Goal: Ask a question

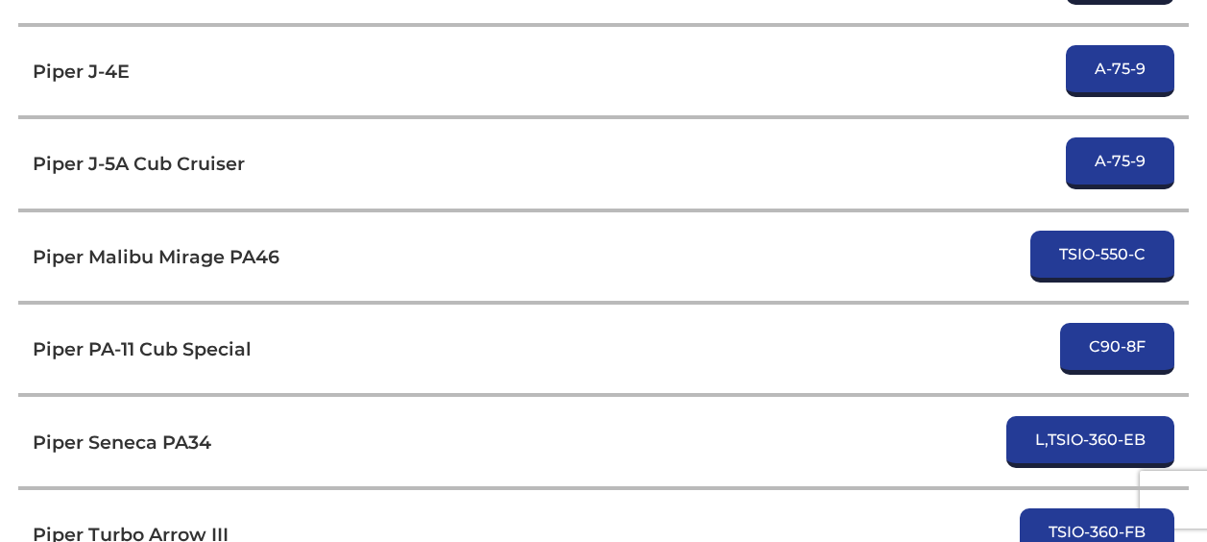
scroll to position [7436, 0]
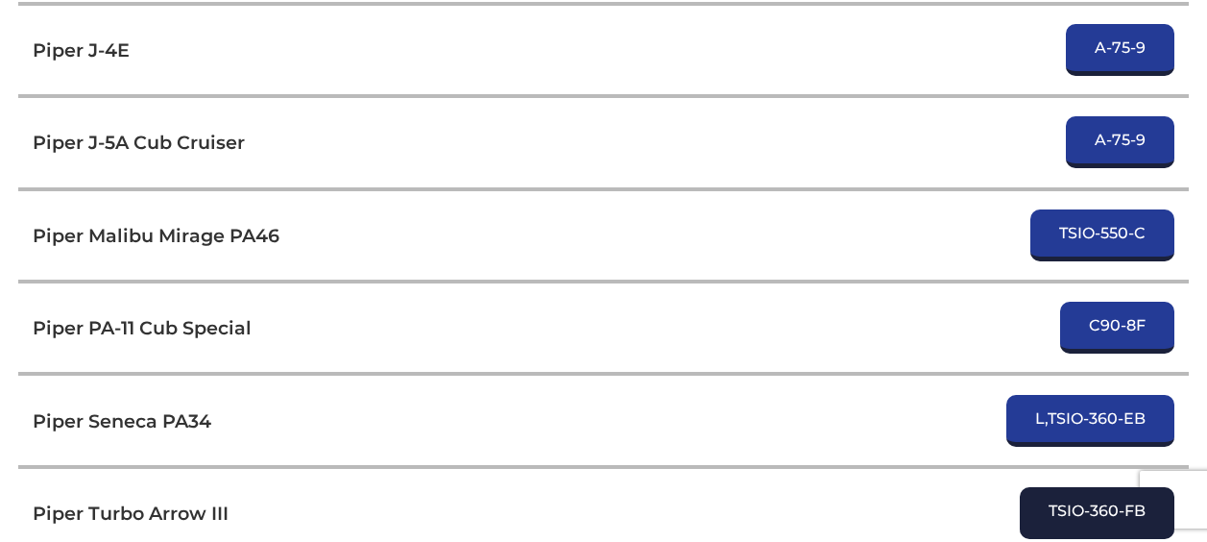
click at [1112, 487] on link "TSIO-360-FB" at bounding box center [1097, 513] width 155 height 52
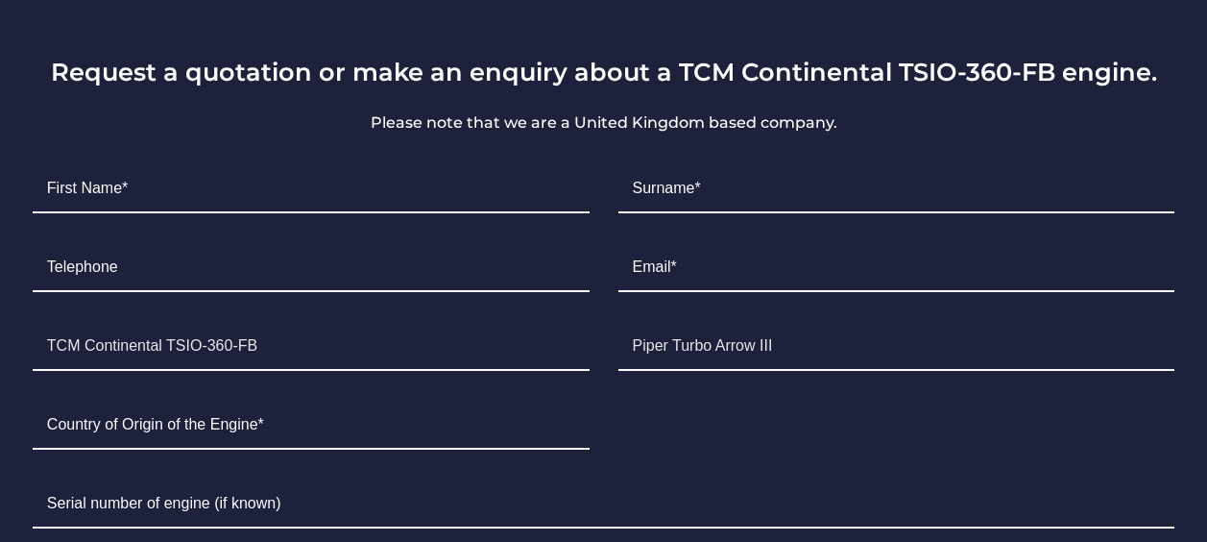
scroll to position [1209, 0]
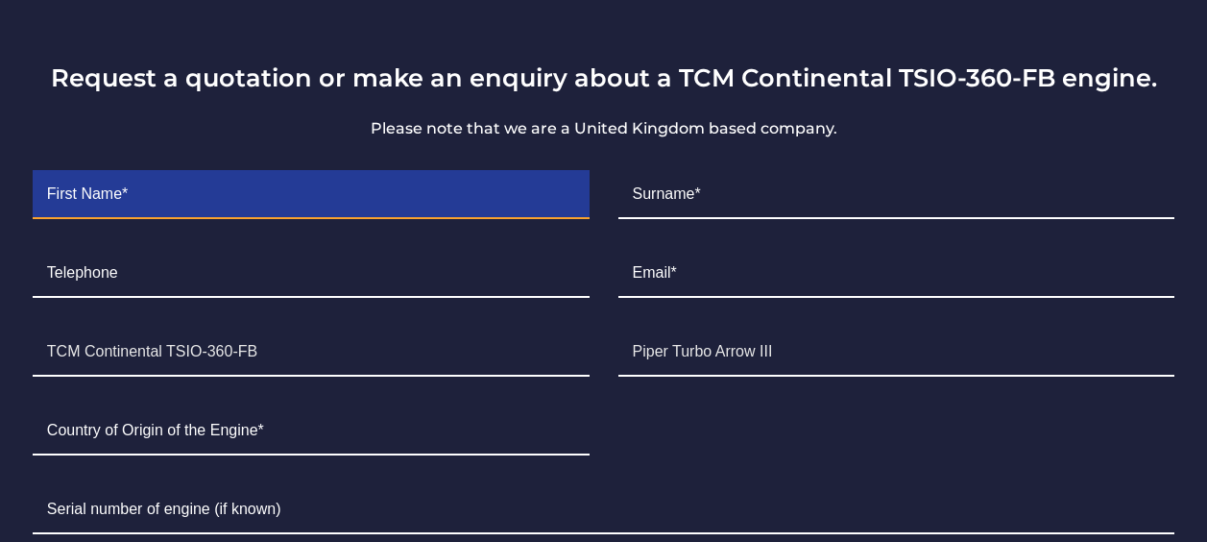
click at [404, 189] on input "Contact form" at bounding box center [311, 195] width 557 height 48
type input "[PERSON_NAME]"
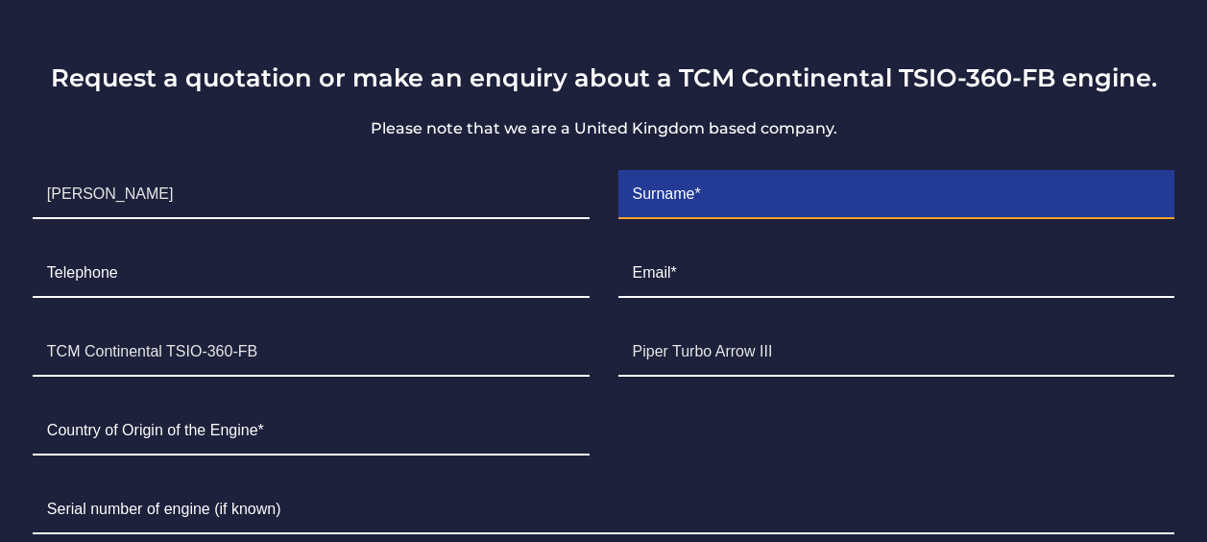
type input "[PERSON_NAME]"
type input "9169899054"
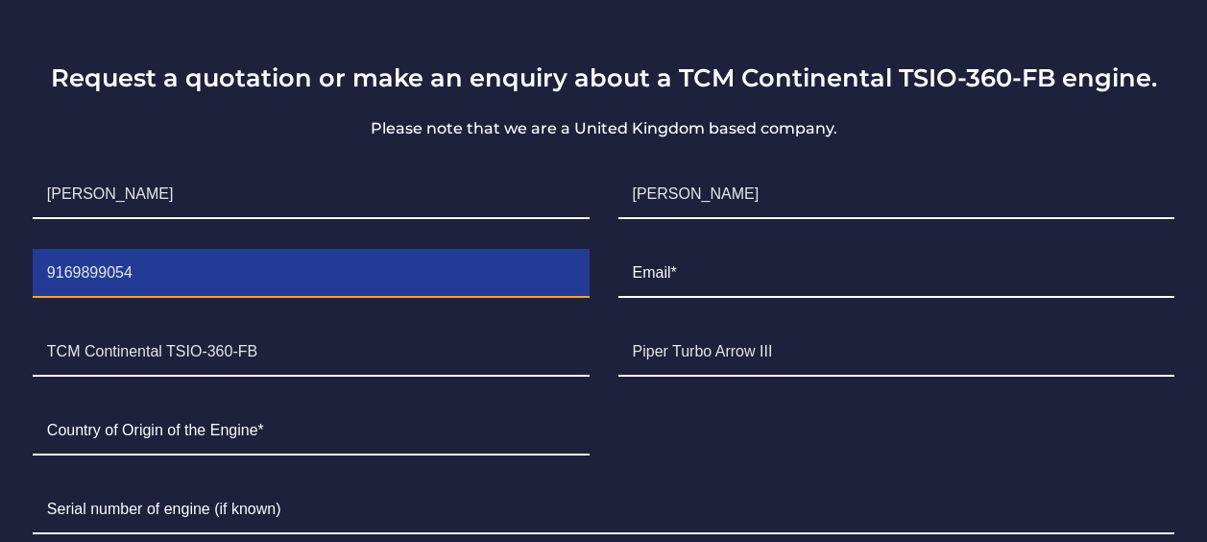
type input "[EMAIL_ADDRESS][DOMAIN_NAME]"
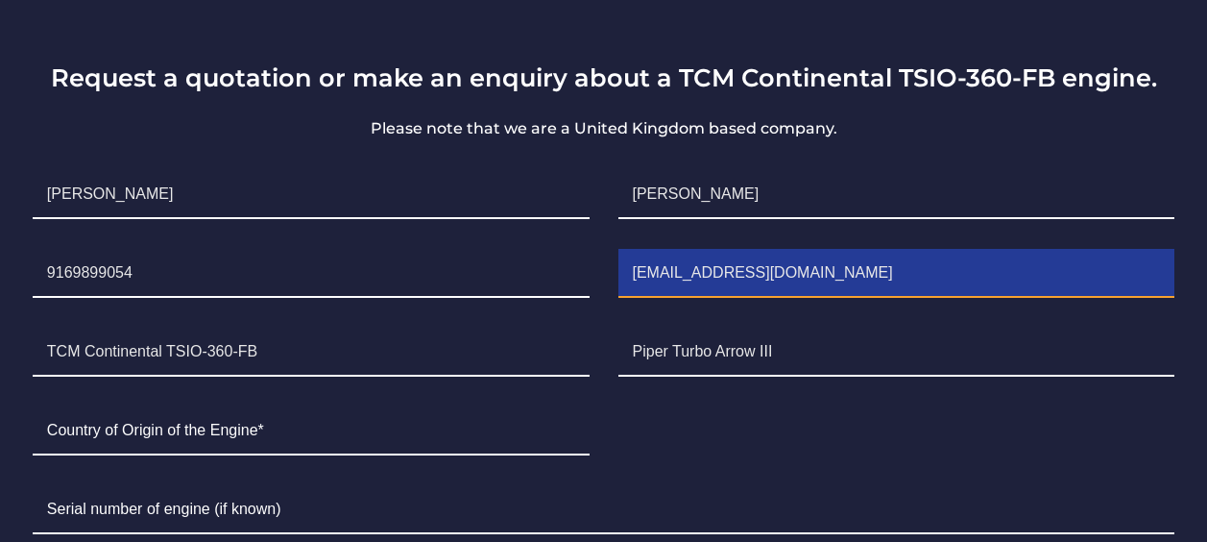
type input "[GEOGRAPHIC_DATA]"
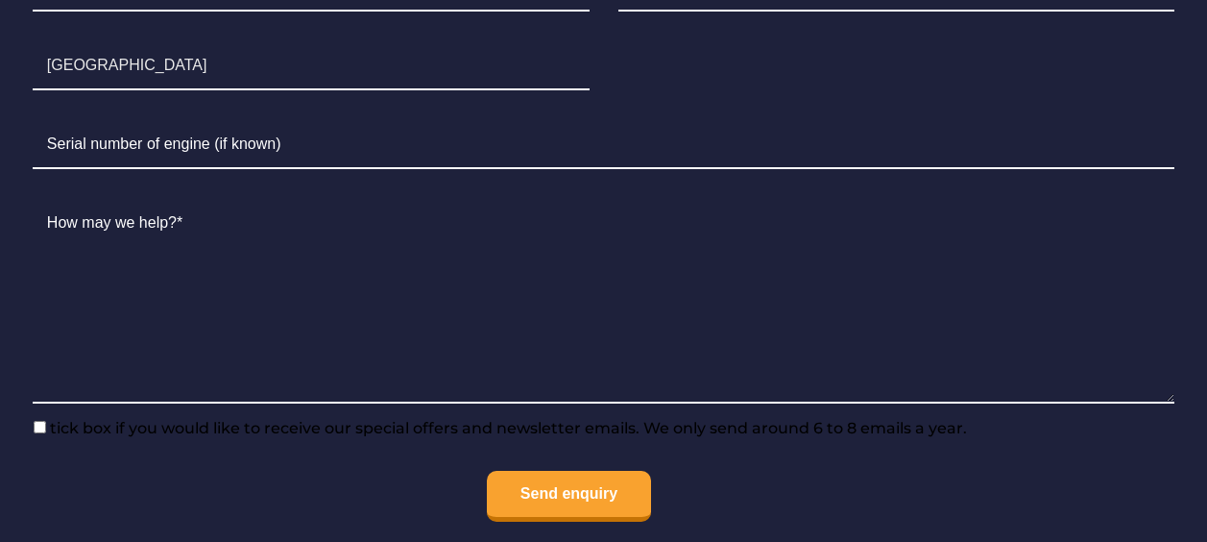
scroll to position [1585, 0]
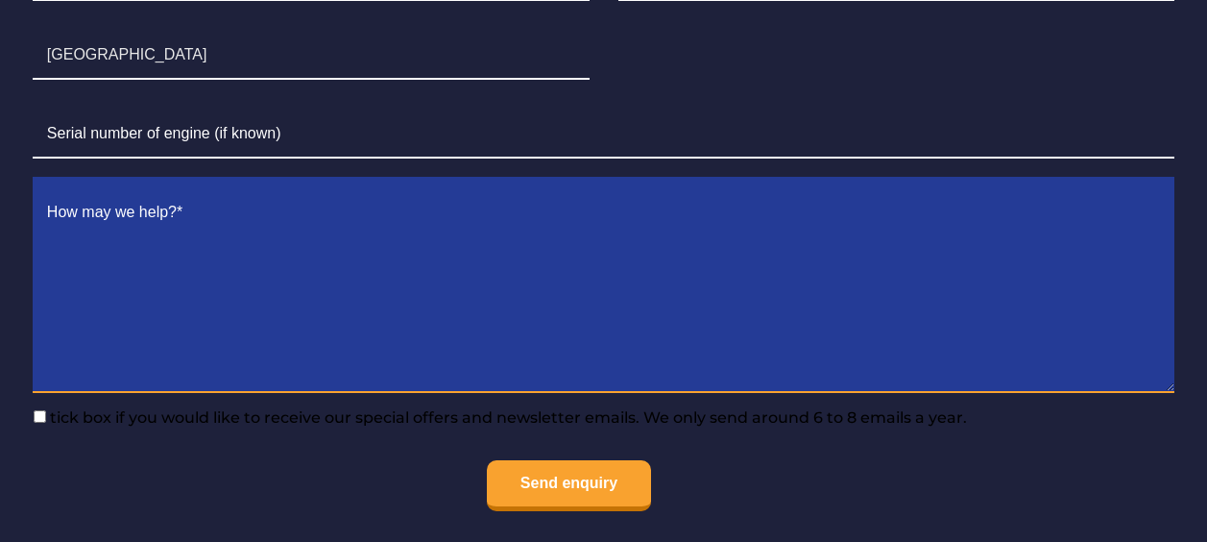
click at [592, 248] on textarea "Contact form" at bounding box center [604, 291] width 1142 height 204
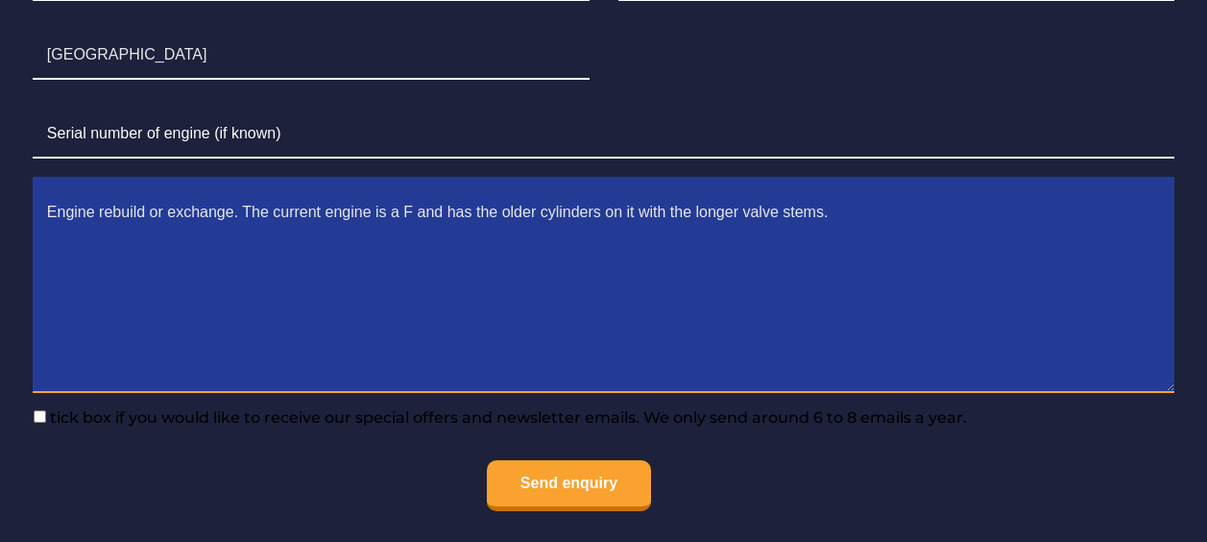
type textarea "Engine rebuild or exchange. The current engine is a F and has the older cylinde…"
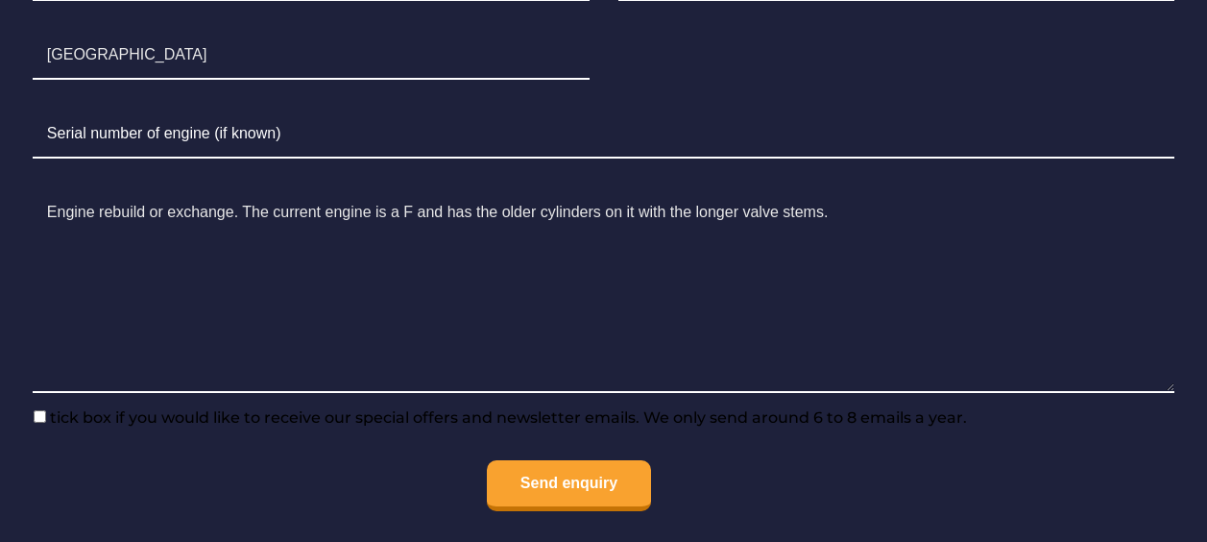
click at [47, 408] on span "tick box if you would like to receive our special offers and newsletter emails.…" at bounding box center [506, 417] width 921 height 18
click at [46, 410] on input"] "tick box if you would like to receive our special offers and newsletter emails.…" at bounding box center [40, 416] width 12 height 12
checkbox input"] "true"
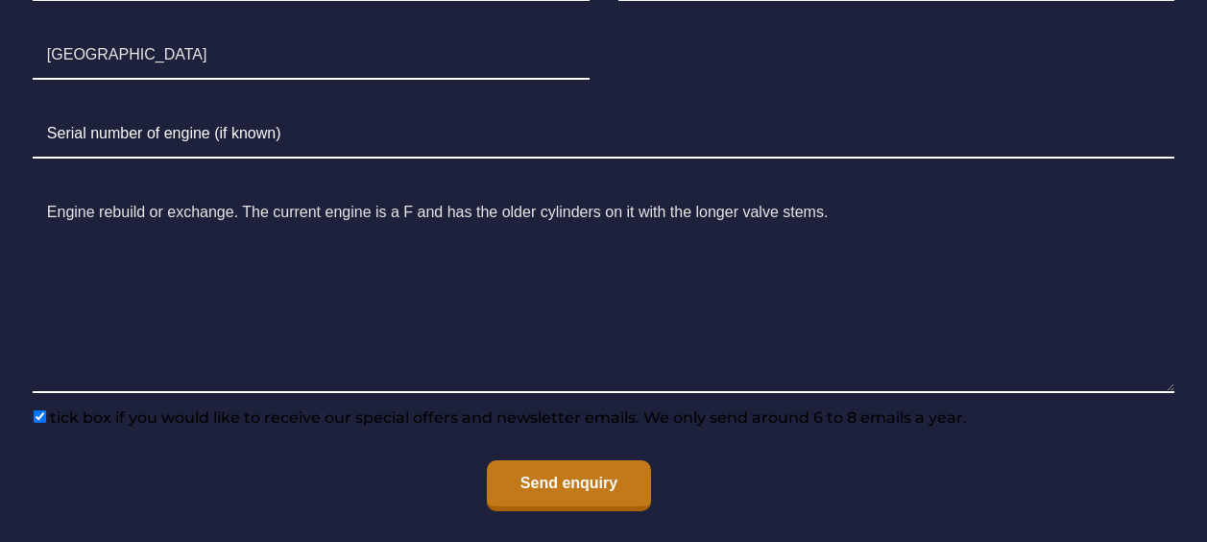
click at [565, 460] on input "Send enquiry" at bounding box center [569, 485] width 164 height 51
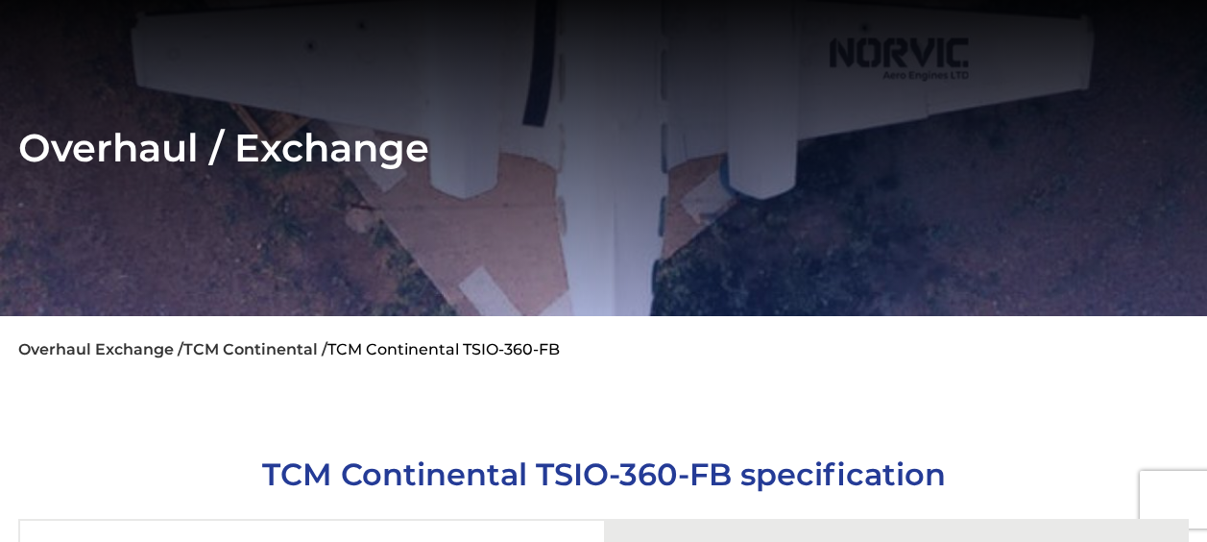
scroll to position [0, 0]
